Goal: Information Seeking & Learning: Find specific fact

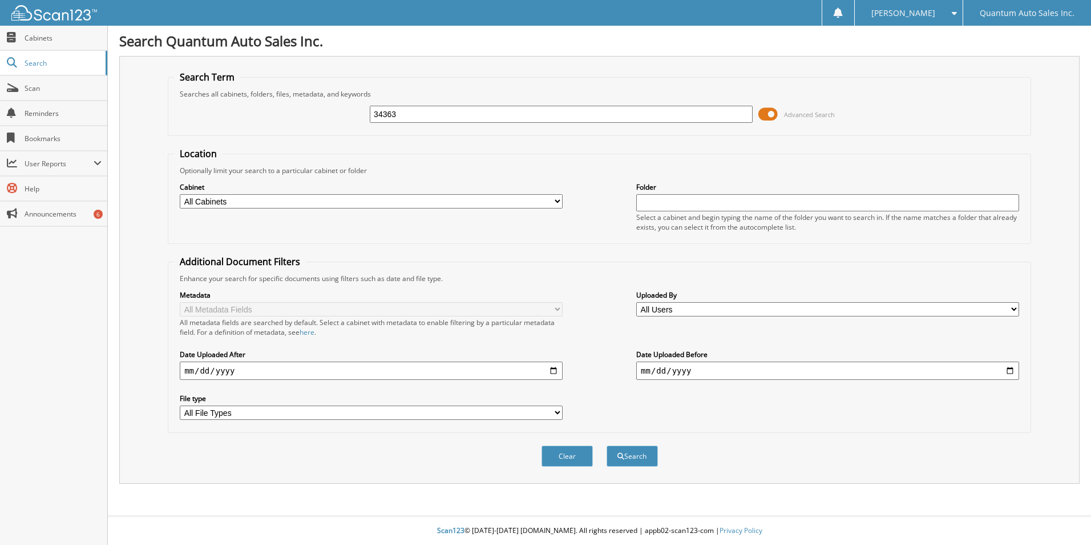
type input "34363"
click at [607, 445] on button "Search" at bounding box center [632, 455] width 51 height 21
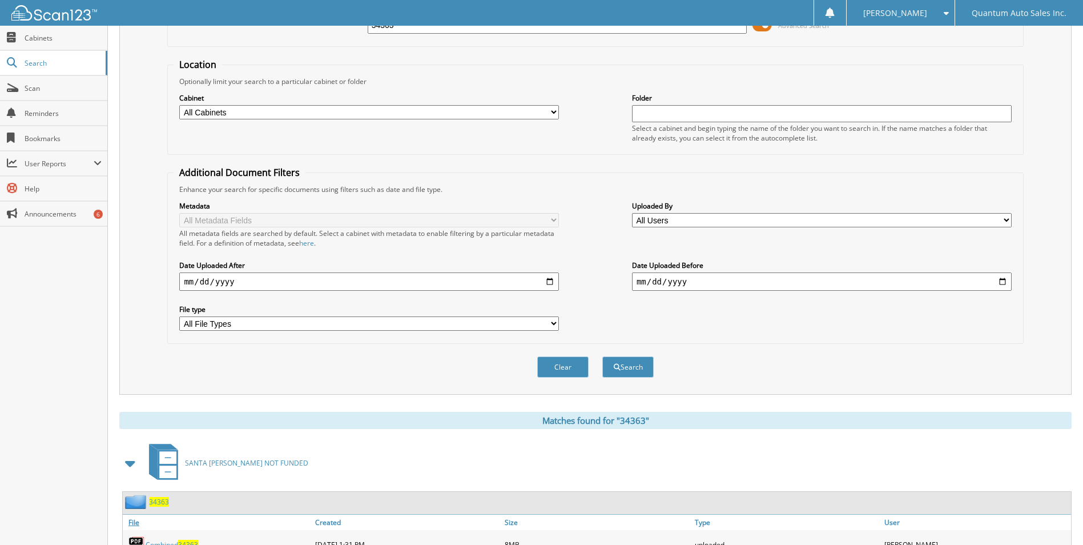
scroll to position [157, 0]
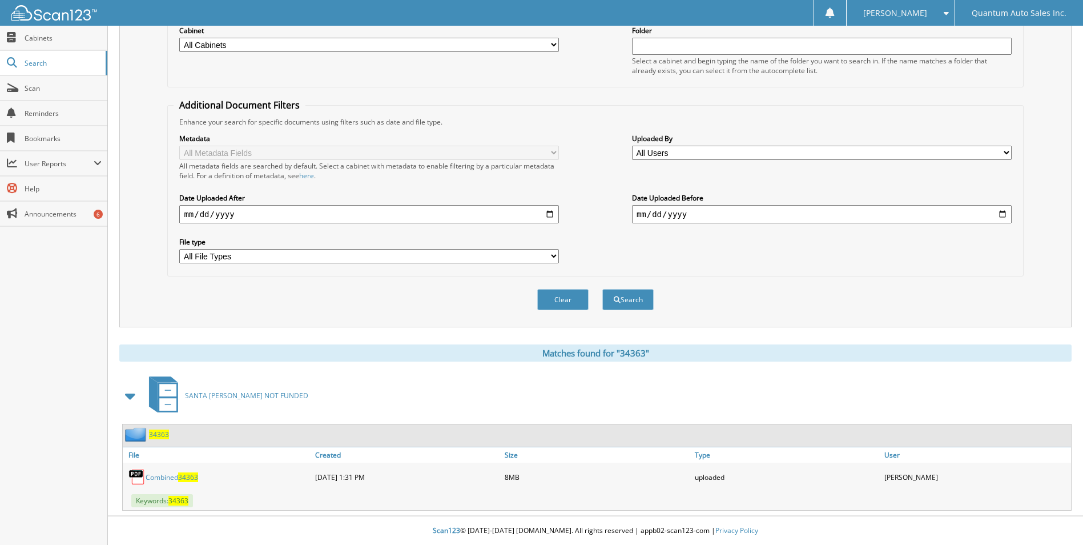
click at [178, 475] on link "Combined 34363" at bounding box center [172, 477] width 53 height 10
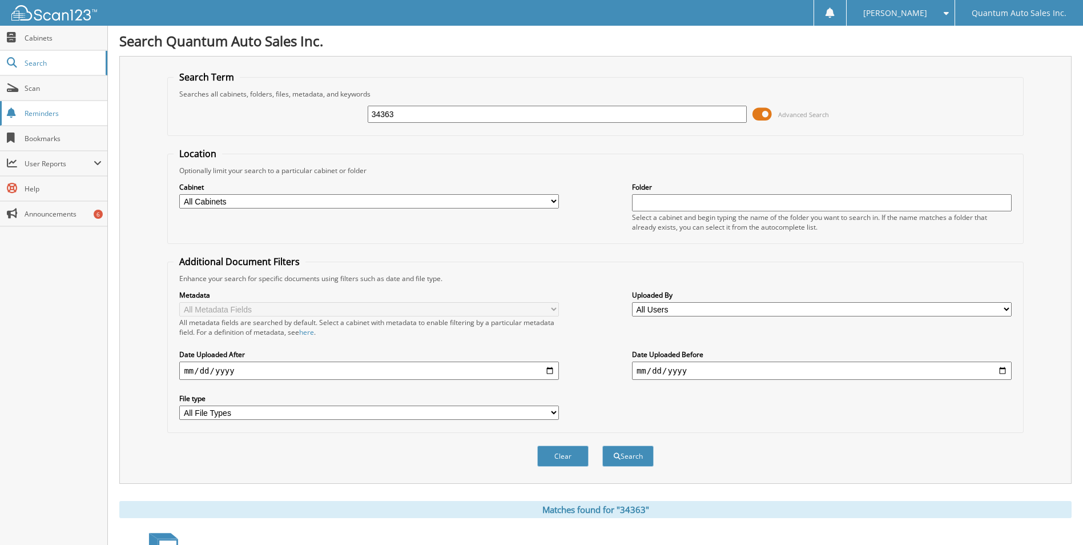
drag, startPoint x: 476, startPoint y: 114, endPoint x: 24, endPoint y: 108, distance: 452.1
click at [57, 111] on body "Liz S. Settings Logout Quantum Auto Sales Inc. Close Cabinets Search" at bounding box center [541, 350] width 1083 height 701
type input "34918"
click at [602, 445] on button "Search" at bounding box center [627, 455] width 51 height 21
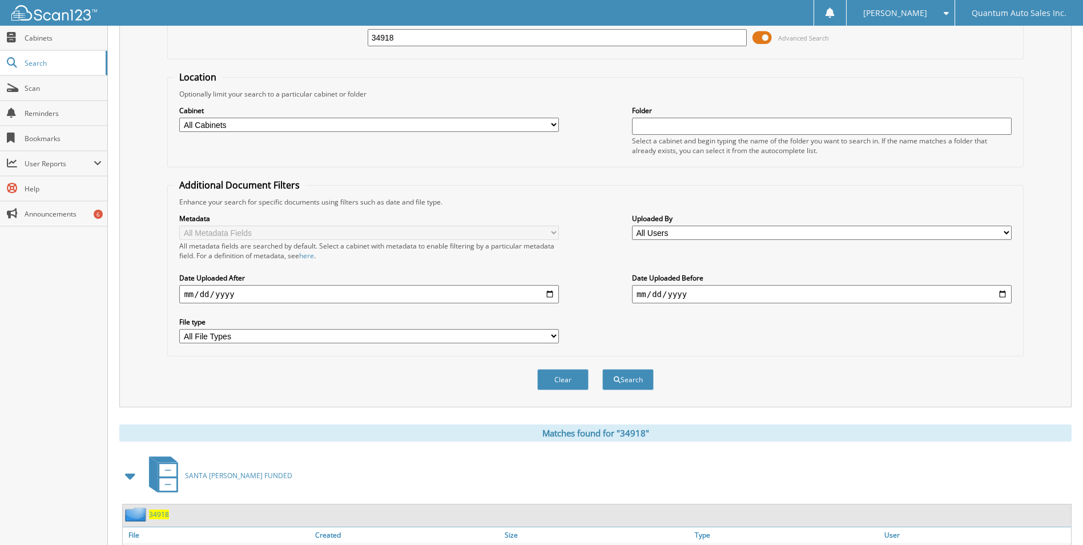
scroll to position [157, 0]
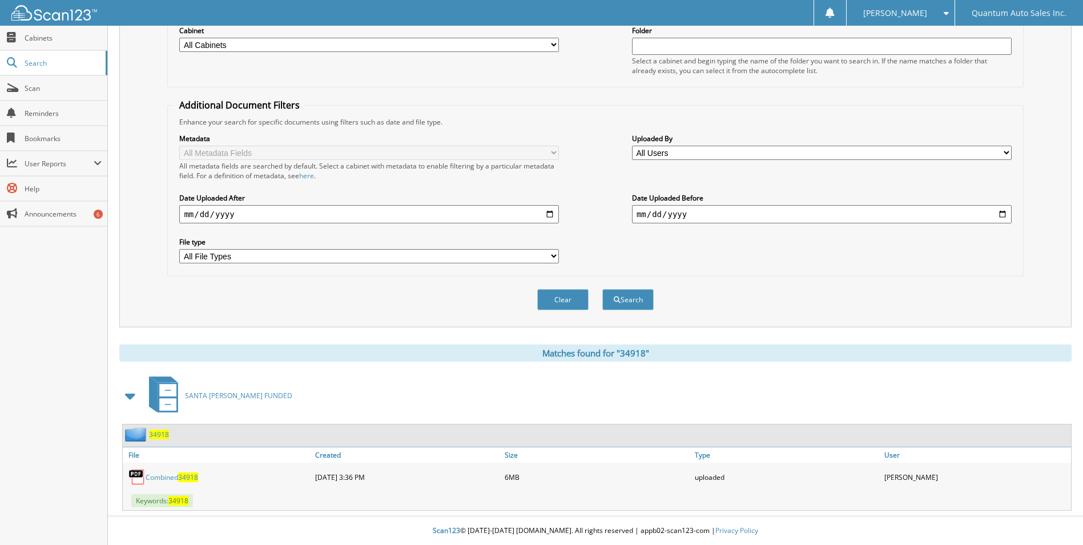
drag, startPoint x: 156, startPoint y: 475, endPoint x: 332, endPoint y: 414, distance: 186.5
click at [156, 475] on link "Combined 34918" at bounding box center [172, 477] width 53 height 10
